Goal: Use online tool/utility: Utilize a website feature to perform a specific function

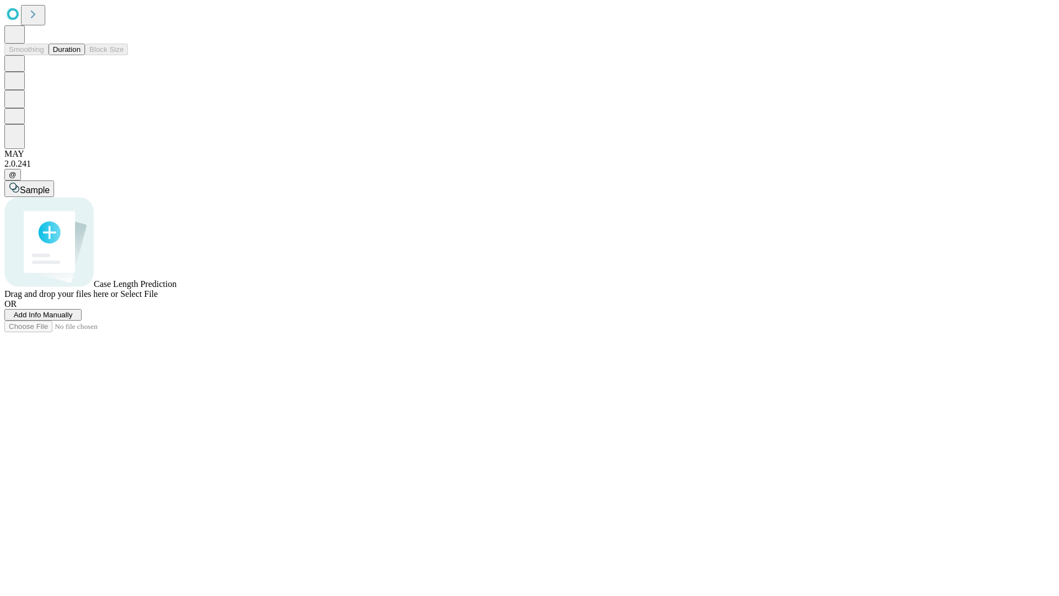
click at [81, 55] on button "Duration" at bounding box center [67, 50] width 36 height 12
click at [73, 319] on span "Add Info Manually" at bounding box center [43, 315] width 59 height 8
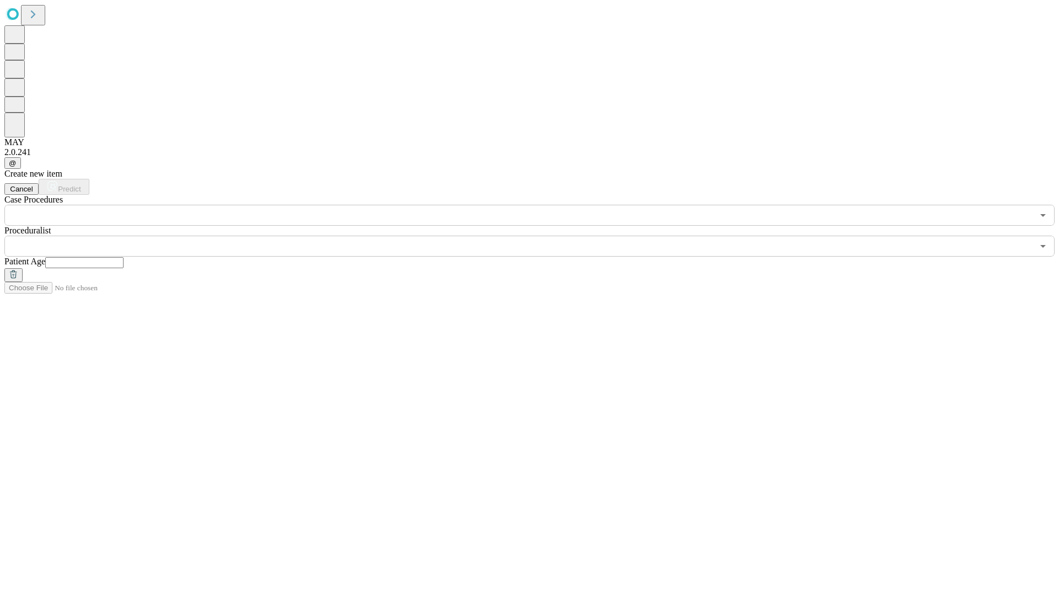
click at [124, 257] on input "text" at bounding box center [84, 262] width 78 height 11
type input "**"
click at [537, 236] on input "text" at bounding box center [518, 246] width 1029 height 21
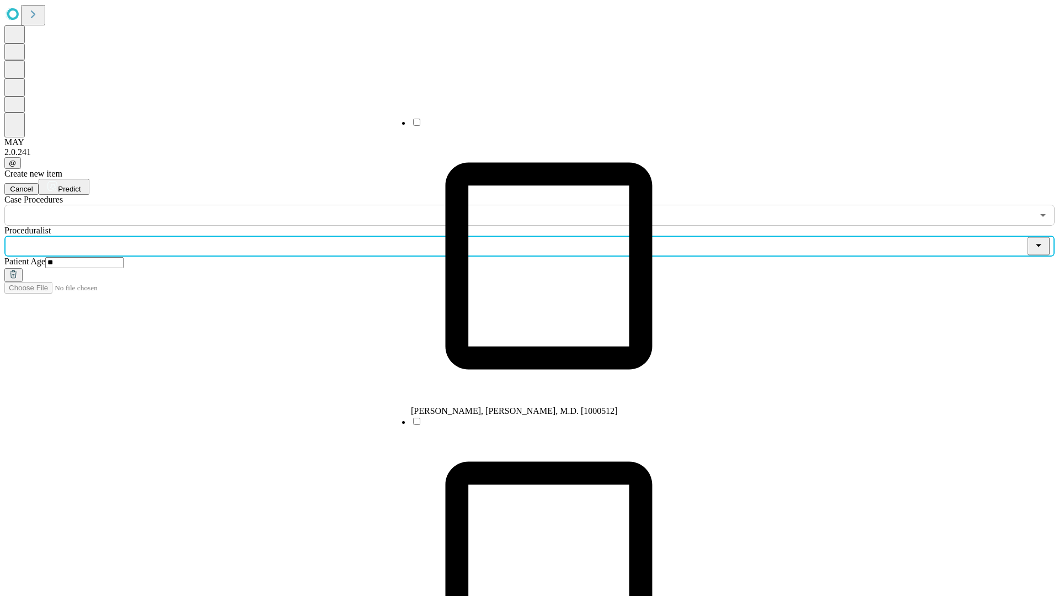
click at [538, 126] on li "[PERSON_NAME], [PERSON_NAME], M.D. [1000512]" at bounding box center [549, 266] width 276 height 299
click at [232, 205] on input "text" at bounding box center [518, 215] width 1029 height 21
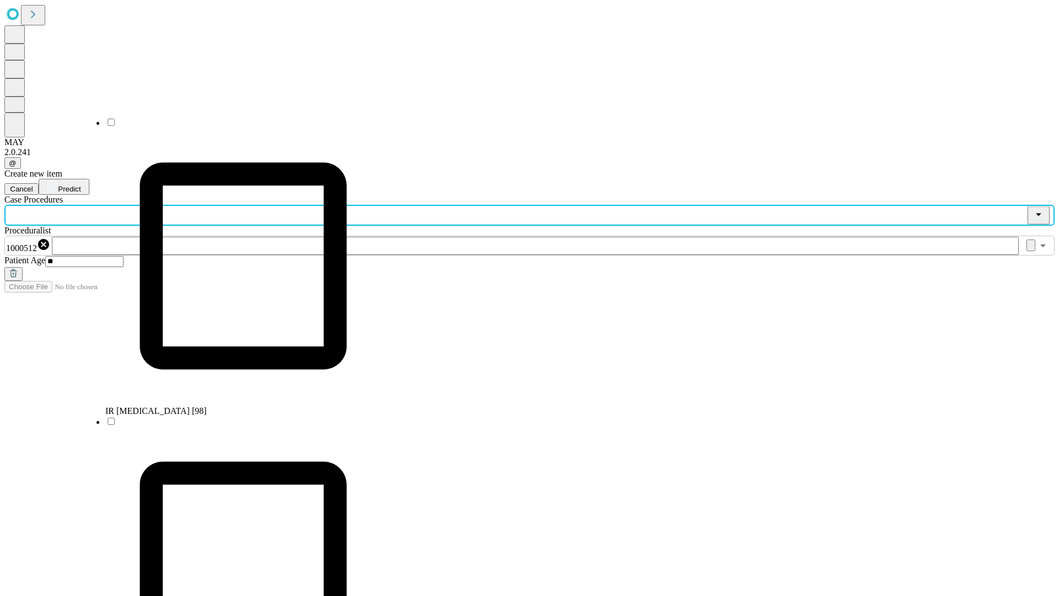
click at [232, 126] on li "IR [MEDICAL_DATA] [98]" at bounding box center [243, 266] width 276 height 299
click at [81, 185] on span "Predict" at bounding box center [69, 189] width 23 height 8
